Goal: Task Accomplishment & Management: Manage account settings

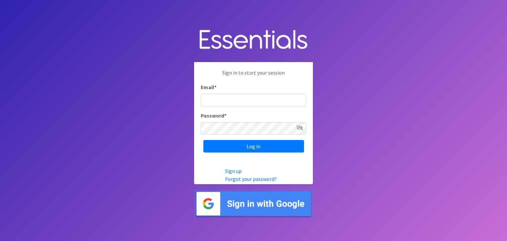
click at [232, 99] on input "Email *" at bounding box center [254, 100] width 106 height 13
type input "jobeth@threadsoutreach.org"
click at [298, 127] on icon at bounding box center [299, 127] width 7 height 5
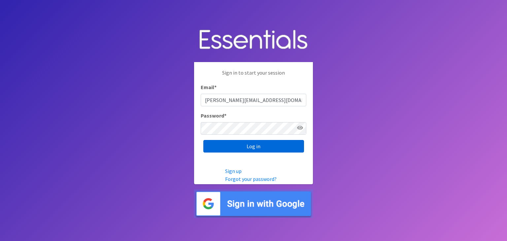
click at [236, 145] on input "Log in" at bounding box center [253, 146] width 101 height 13
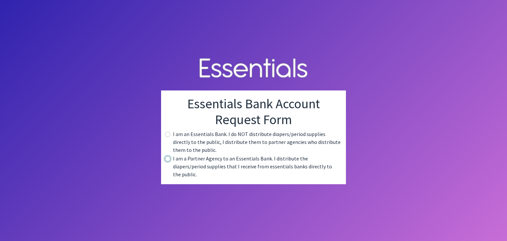
click at [169, 161] on input "radio" at bounding box center [167, 158] width 5 height 5
radio input "true"
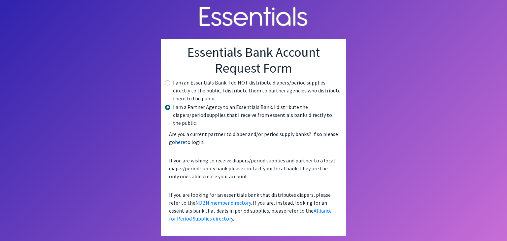
click at [180, 139] on link "here" at bounding box center [180, 142] width 10 height 7
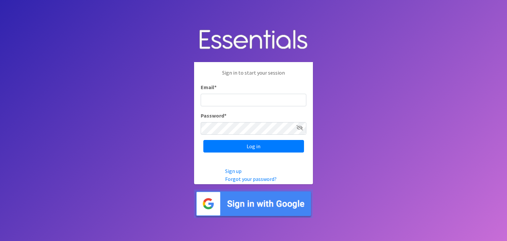
click at [226, 102] on input "Email *" at bounding box center [254, 100] width 106 height 13
type input "jobeth@threadsoutreach.org"
click at [299, 127] on icon at bounding box center [299, 127] width 7 height 5
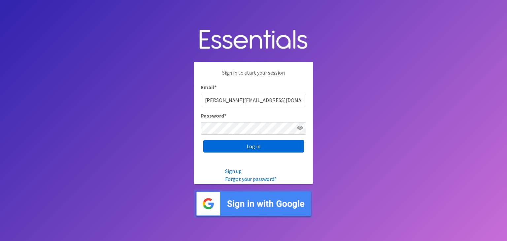
click at [247, 147] on input "Log in" at bounding box center [253, 146] width 101 height 13
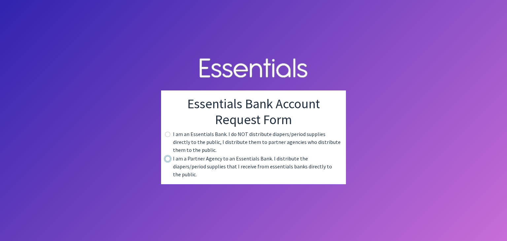
click at [167, 161] on input "radio" at bounding box center [167, 158] width 5 height 5
radio input "true"
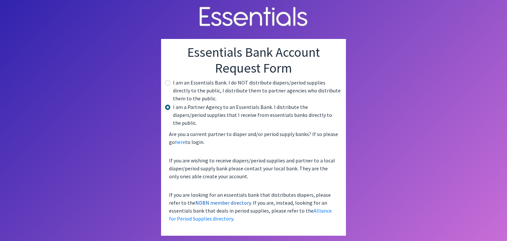
click at [203, 199] on link "NDBN member directory" at bounding box center [222, 202] width 55 height 7
click at [195, 199] on link "NDBN member directory" at bounding box center [222, 202] width 55 height 7
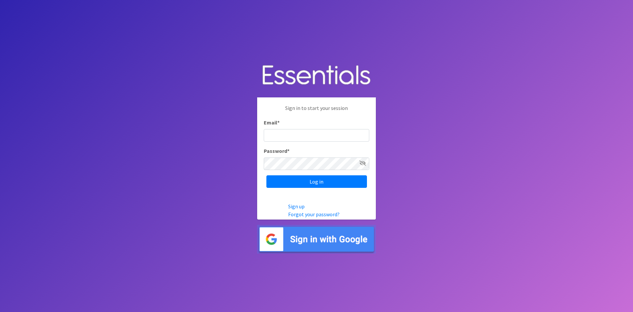
click at [295, 136] on input "Email *" at bounding box center [317, 135] width 106 height 13
type input "jobeth@threadsoutreach.org"
click at [362, 162] on icon at bounding box center [363, 162] width 7 height 5
click at [307, 184] on input "Log in" at bounding box center [317, 181] width 101 height 13
drag, startPoint x: 336, startPoint y: 137, endPoint x: 229, endPoint y: 143, distance: 106.4
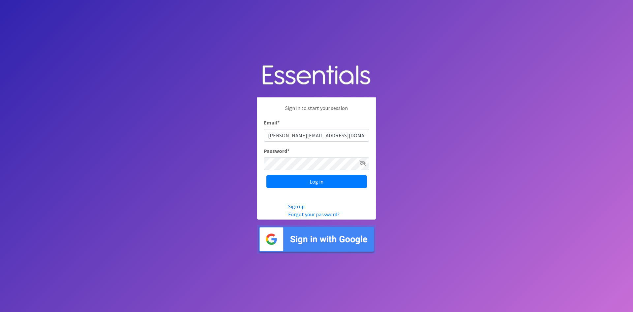
click at [229, 143] on body "Sign in to start your session Email * jobeth@threadsoutreach.org Password * Log…" at bounding box center [316, 156] width 633 height 312
click at [289, 134] on input "Email *" at bounding box center [317, 135] width 106 height 13
type input "[EMAIL_ADDRESS][DOMAIN_NAME]"
click at [316, 181] on input "Log in" at bounding box center [317, 181] width 101 height 13
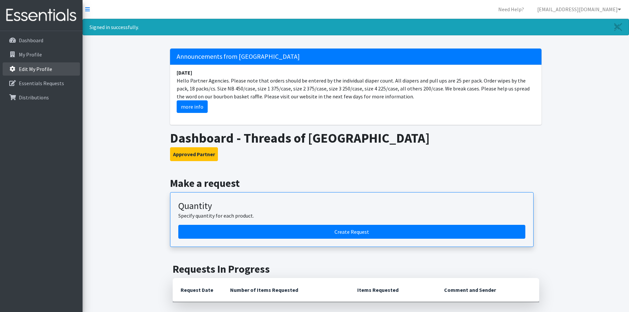
click at [32, 69] on p "Edit My Profile" at bounding box center [35, 69] width 33 height 7
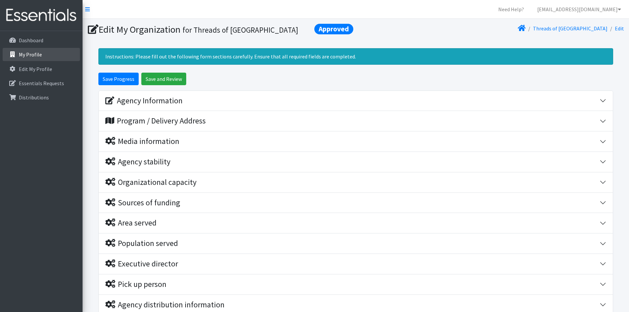
click at [30, 54] on p "My Profile" at bounding box center [30, 54] width 23 height 7
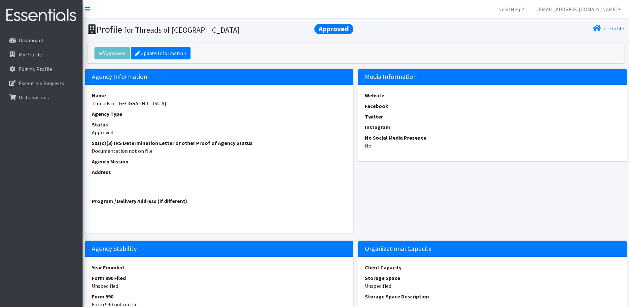
click at [88, 9] on icon at bounding box center [87, 9] width 5 height 5
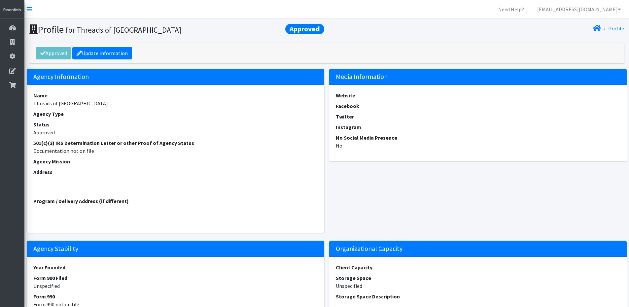
click at [29, 9] on icon at bounding box center [29, 9] width 5 height 5
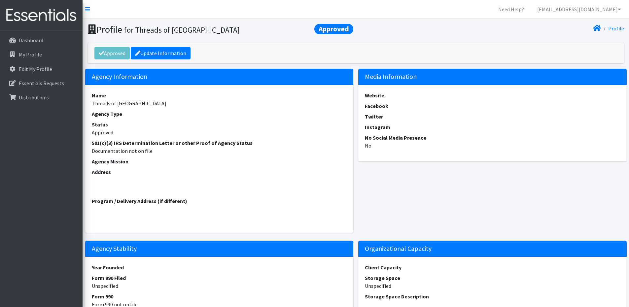
click at [617, 29] on link "Profile" at bounding box center [616, 28] width 16 height 7
